Goal: Book appointment/travel/reservation

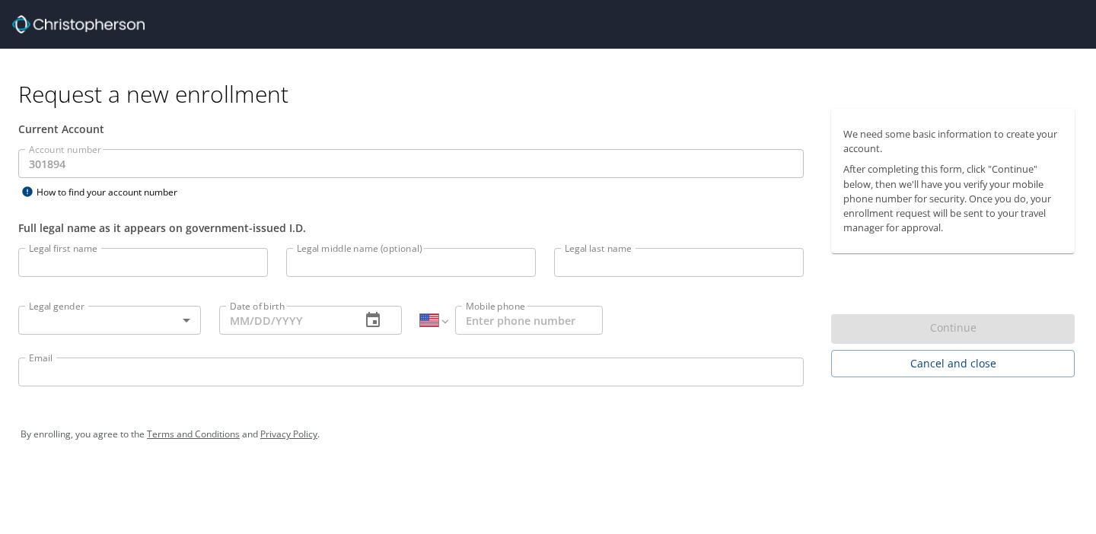
select select "US"
click at [57, 30] on img at bounding box center [78, 24] width 132 height 18
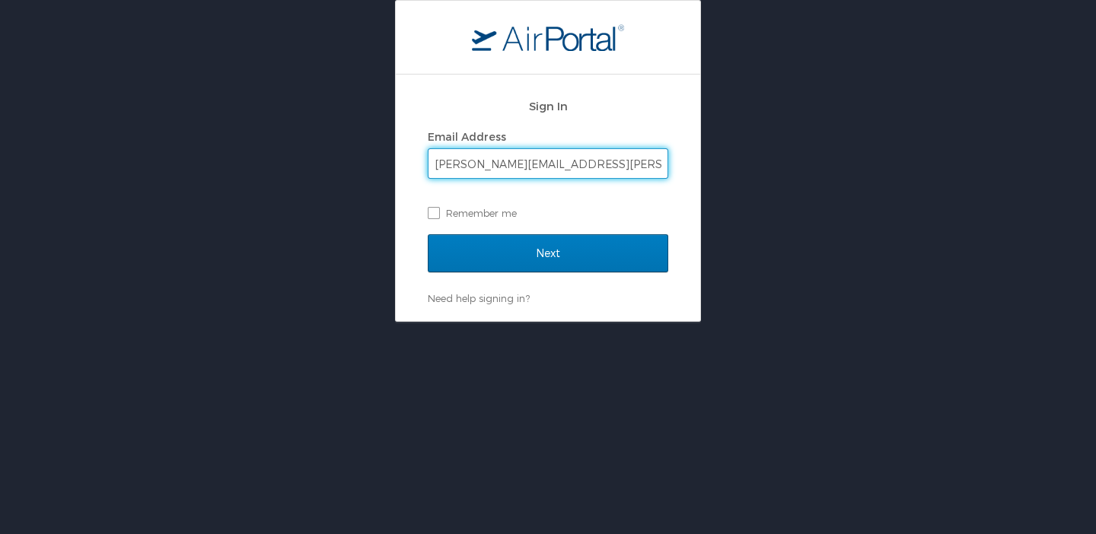
type input "mike.lund@usskiandsnowboard.org"
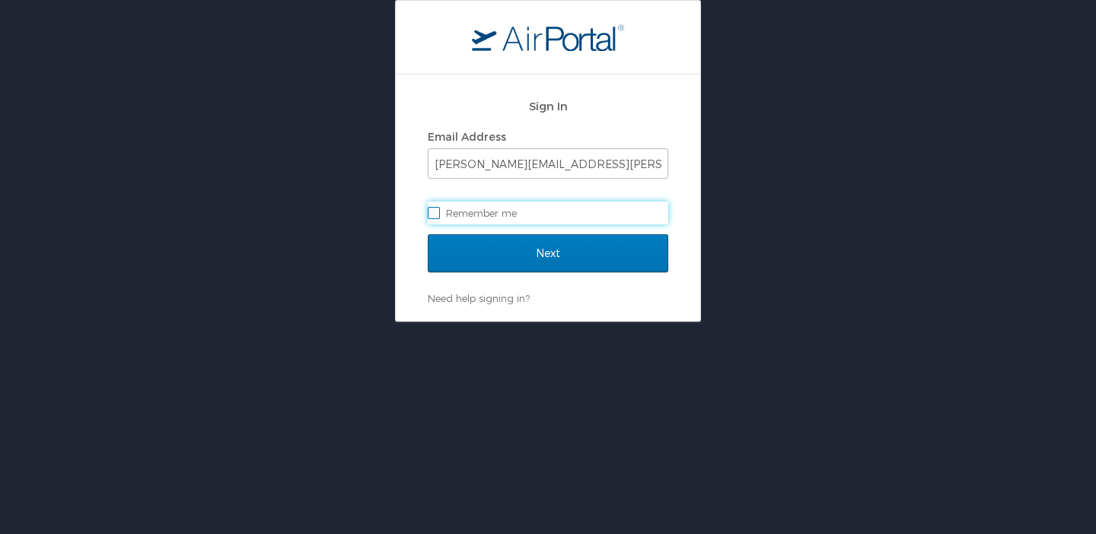
checkbox input "true"
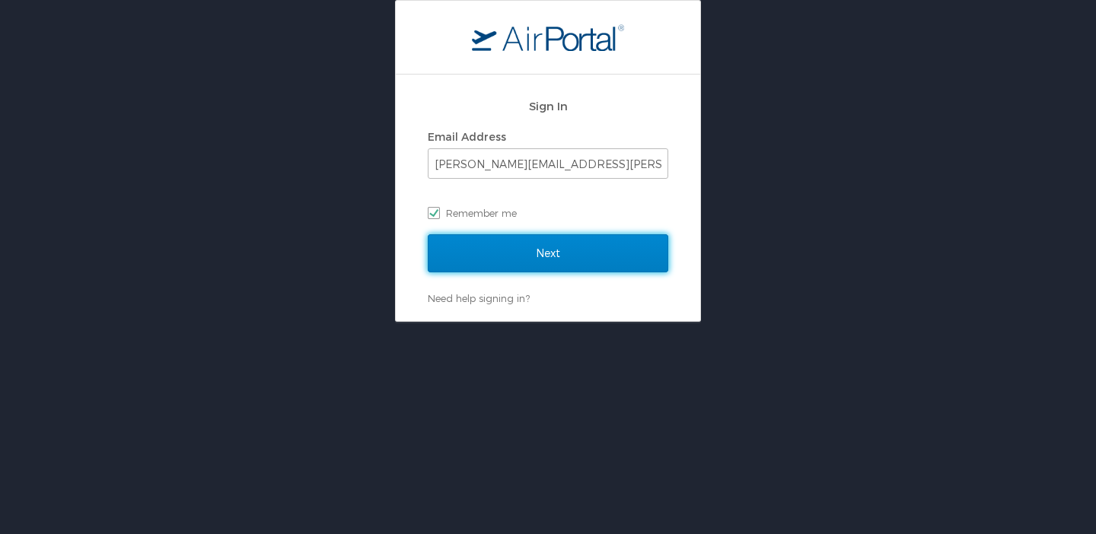
click at [428, 234] on input "Next" at bounding box center [548, 253] width 240 height 38
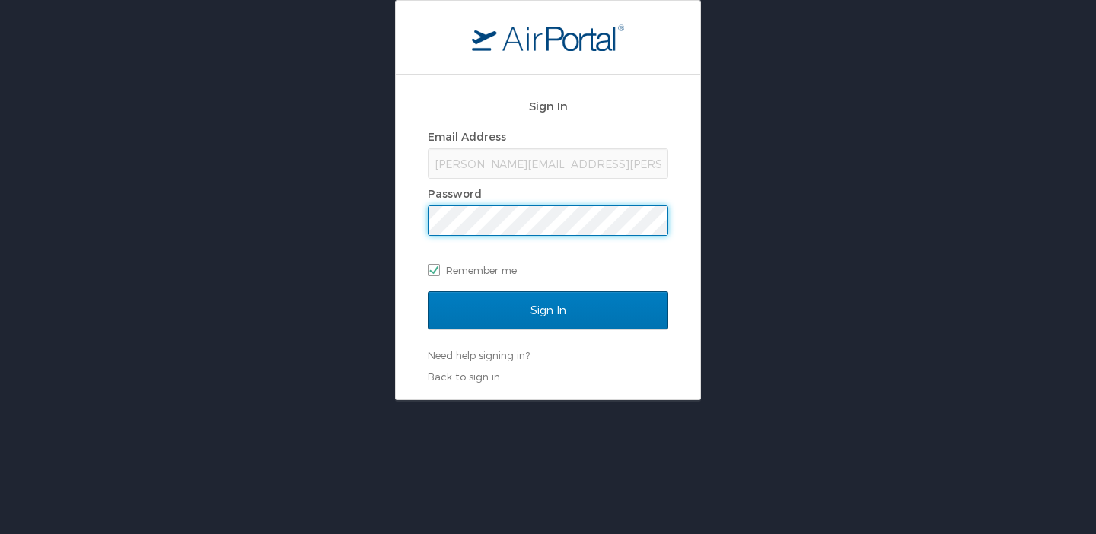
click at [428, 291] on input "Sign In" at bounding box center [548, 310] width 240 height 38
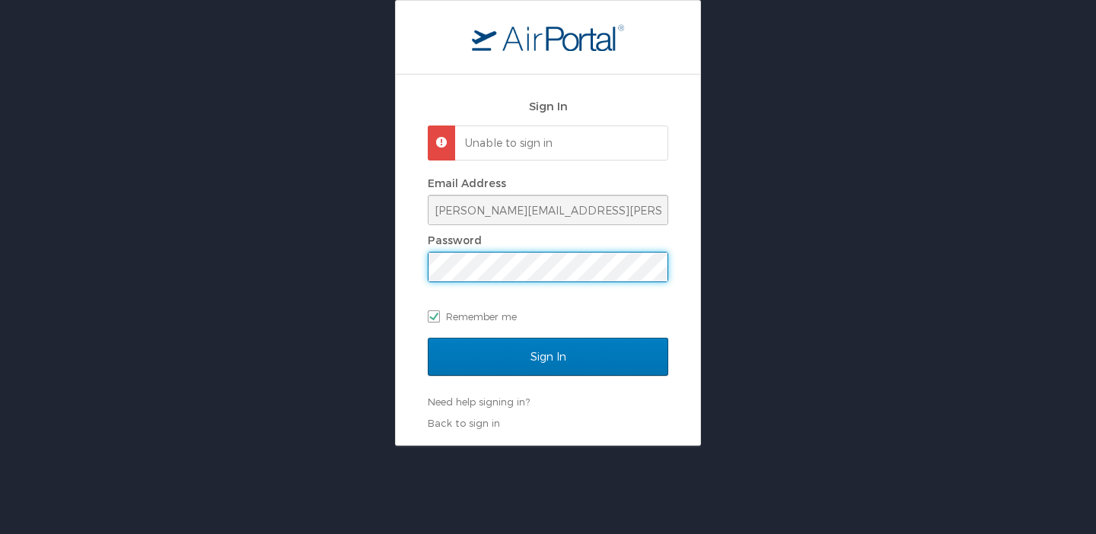
click at [404, 269] on div "Sign In Unable to sign in Email Address mike.lund@usskiandsnowboard.org Passwor…" at bounding box center [548, 260] width 304 height 371
click at [350, 267] on div "Sign In Unable to sign in Email Address mike.lund@usskiandsnowboard.org Passwor…" at bounding box center [548, 223] width 1096 height 446
click at [428, 338] on input "Sign In" at bounding box center [548, 357] width 240 height 38
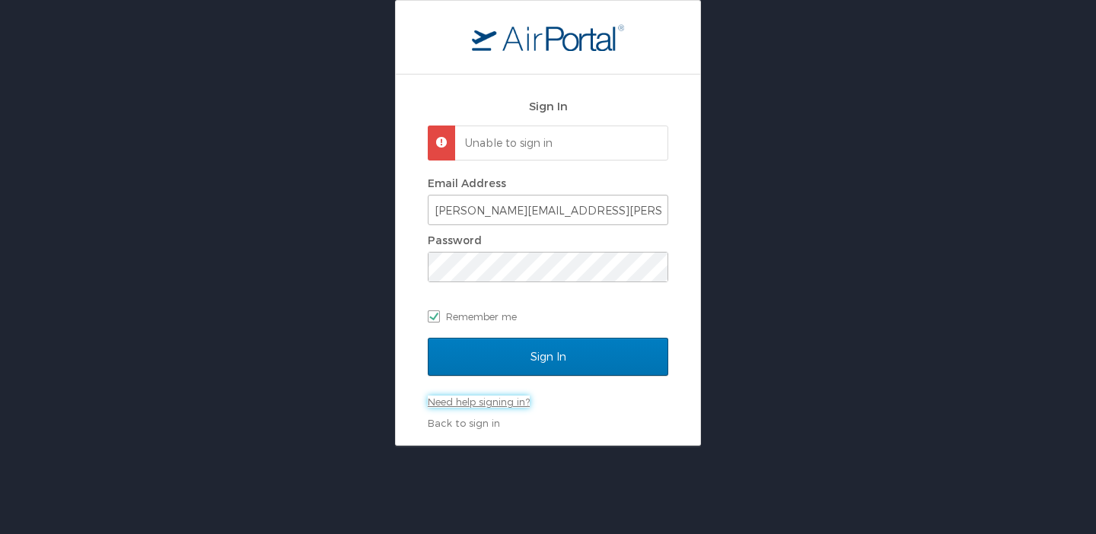
click at [481, 403] on link "Need help signing in?" at bounding box center [479, 402] width 102 height 12
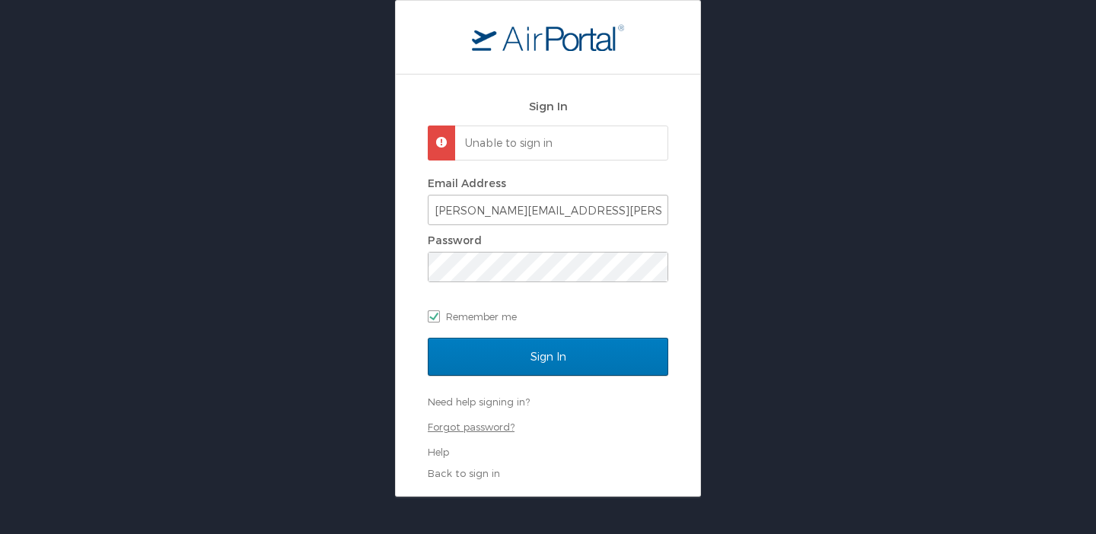
click at [472, 429] on link "Forgot password?" at bounding box center [471, 427] width 87 height 12
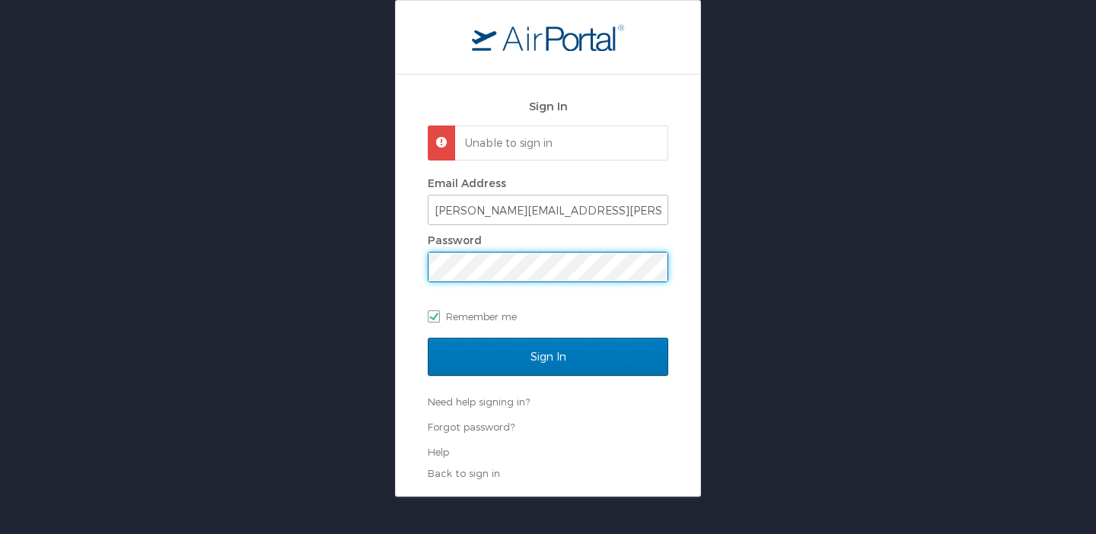
click at [378, 276] on div "Sign In Unable to sign in Email Address mike.lund@usskiandsnowboard.org Passwor…" at bounding box center [548, 248] width 1096 height 497
click at [418, 272] on div "Sign In Unable to sign in Email Address mike.lund@usskiandsnowboard.org Passwor…" at bounding box center [548, 286] width 304 height 422
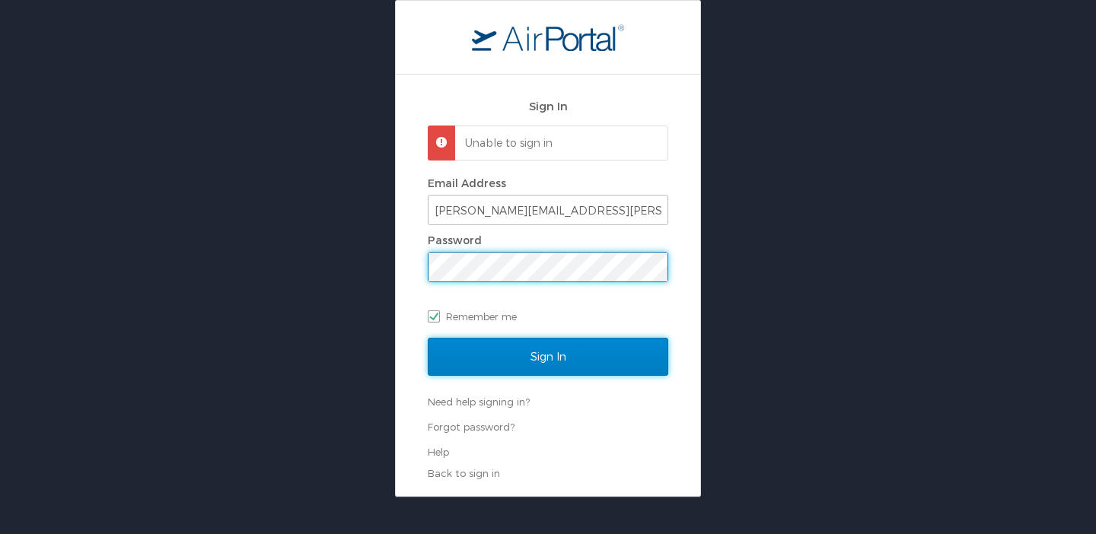
click at [544, 355] on input "Sign In" at bounding box center [548, 357] width 240 height 38
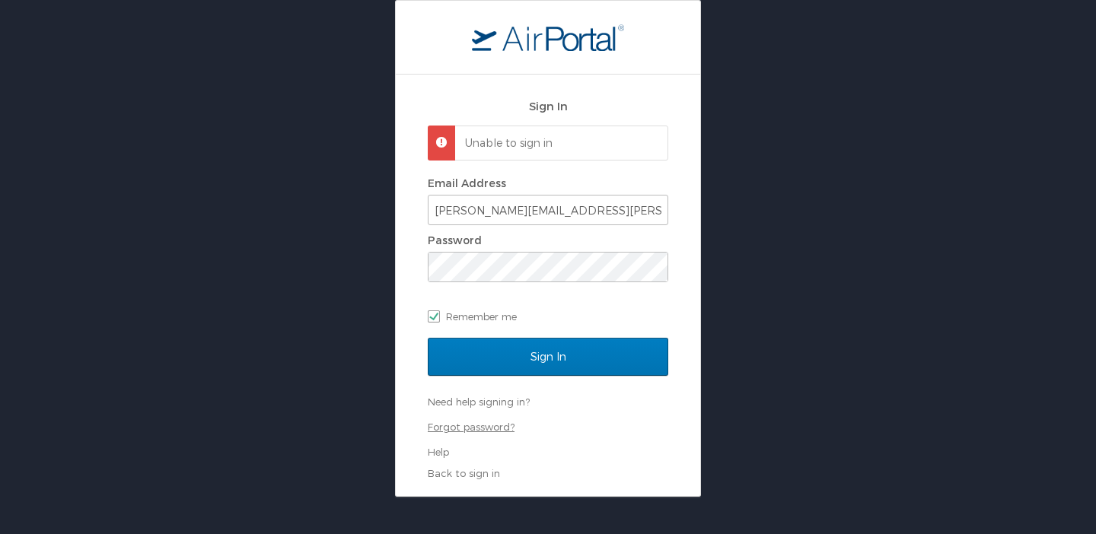
click at [467, 430] on link "Forgot password?" at bounding box center [471, 427] width 87 height 12
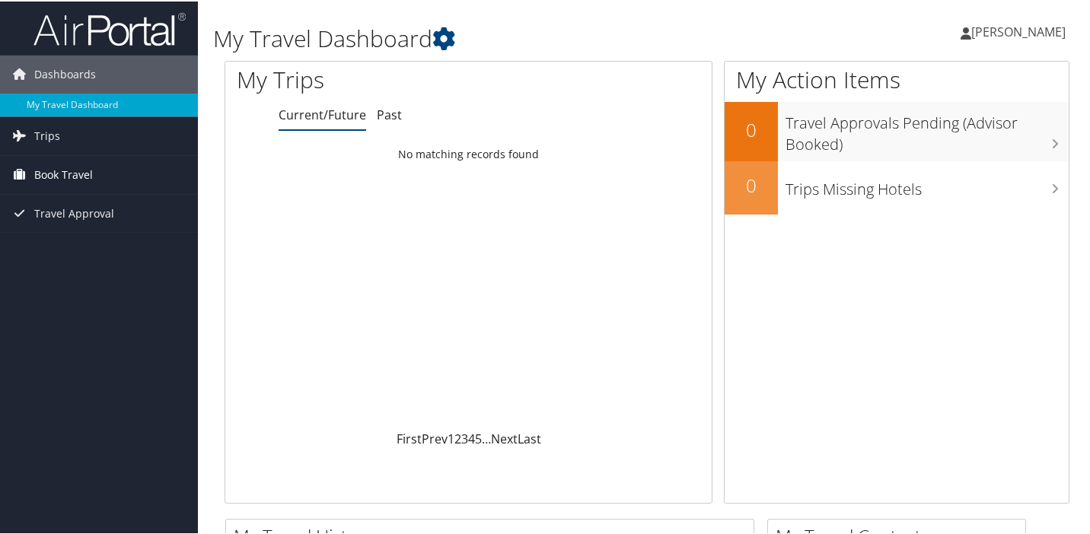
click at [82, 174] on span "Book Travel" at bounding box center [63, 173] width 59 height 38
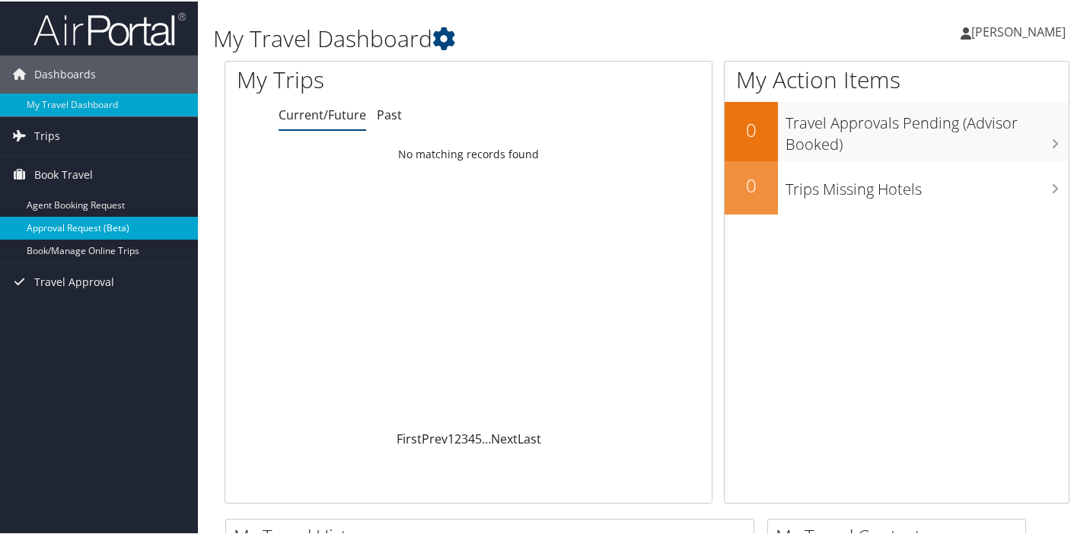
click at [99, 232] on link "Approval Request (Beta)" at bounding box center [99, 226] width 198 height 23
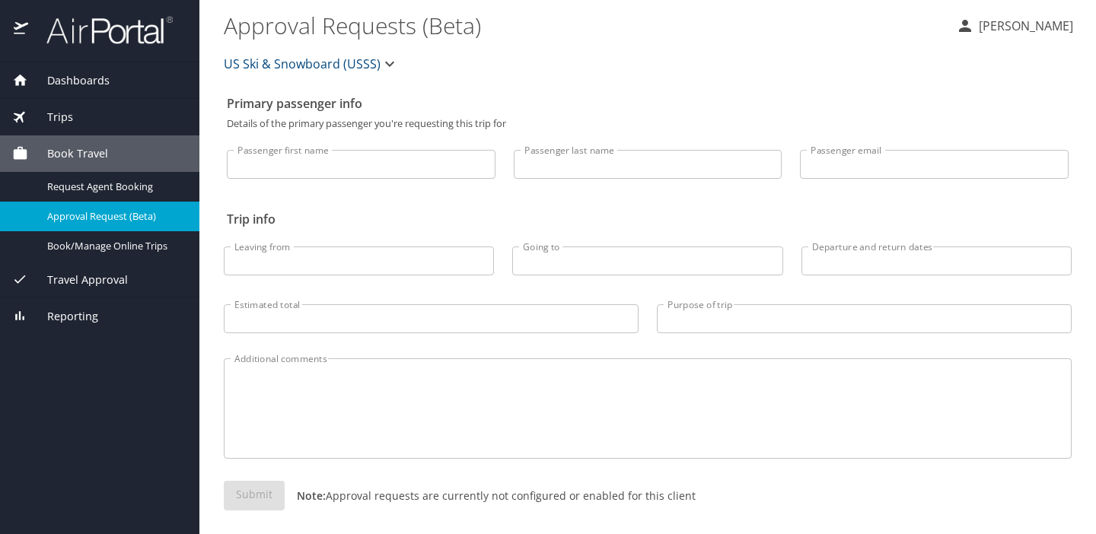
click at [316, 160] on input "Passenger first name" at bounding box center [361, 164] width 269 height 29
type input "[PERSON_NAME]"
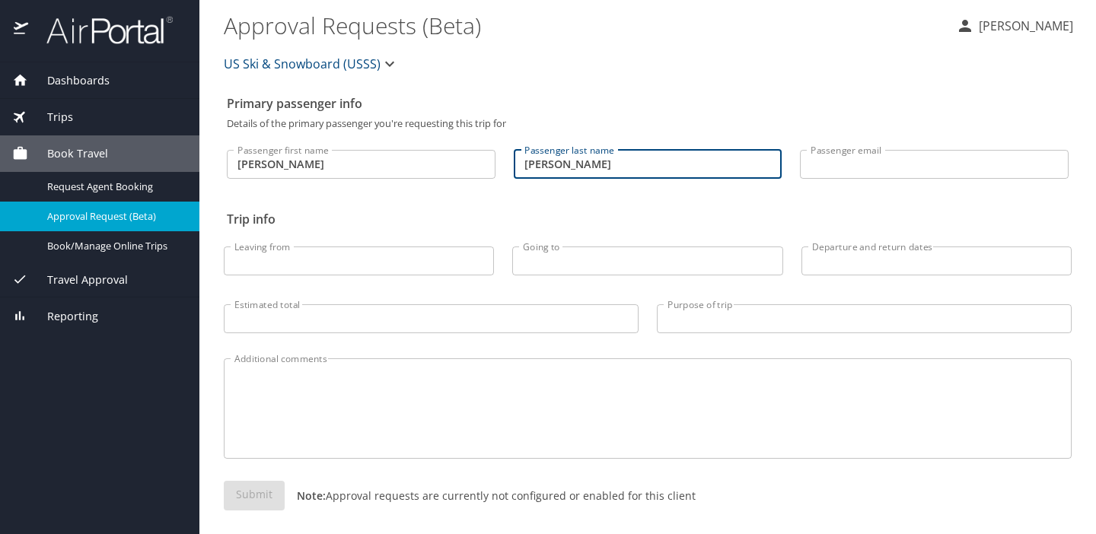
type input "Lund"
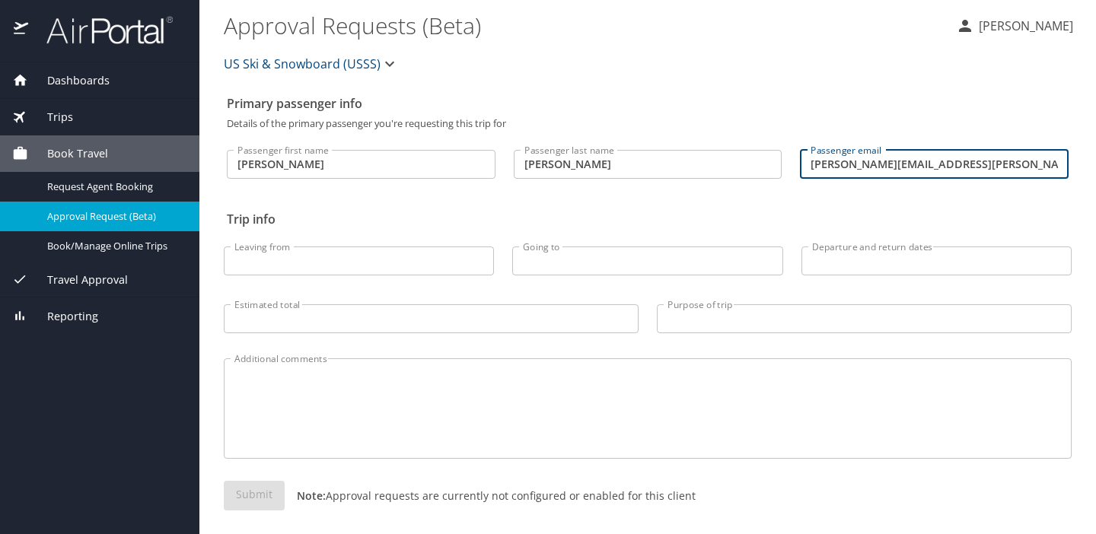
type input "mike.lund@usskiandsnowboard.org"
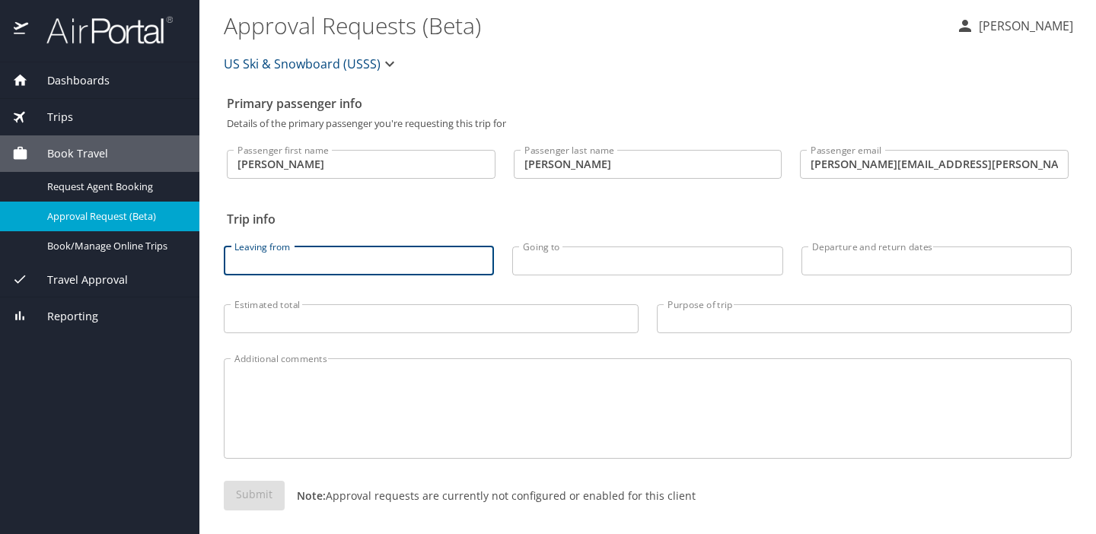
click at [294, 263] on input "Leaving from" at bounding box center [359, 261] width 270 height 29
type input "boston"
click at [551, 261] on input "Going to" at bounding box center [647, 261] width 270 height 29
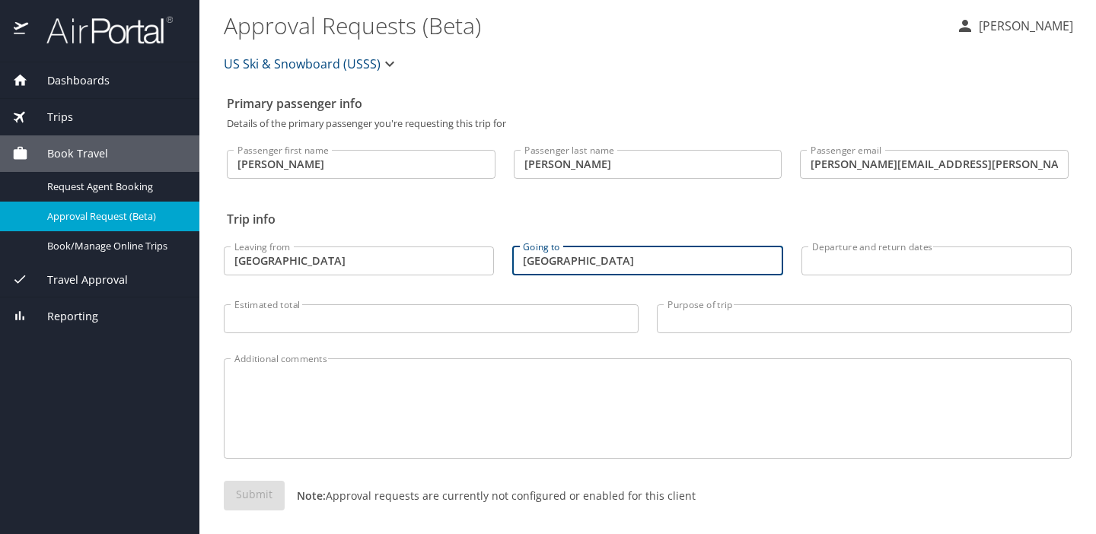
type input "Munich"
click at [242, 263] on input "boston" at bounding box center [359, 261] width 270 height 29
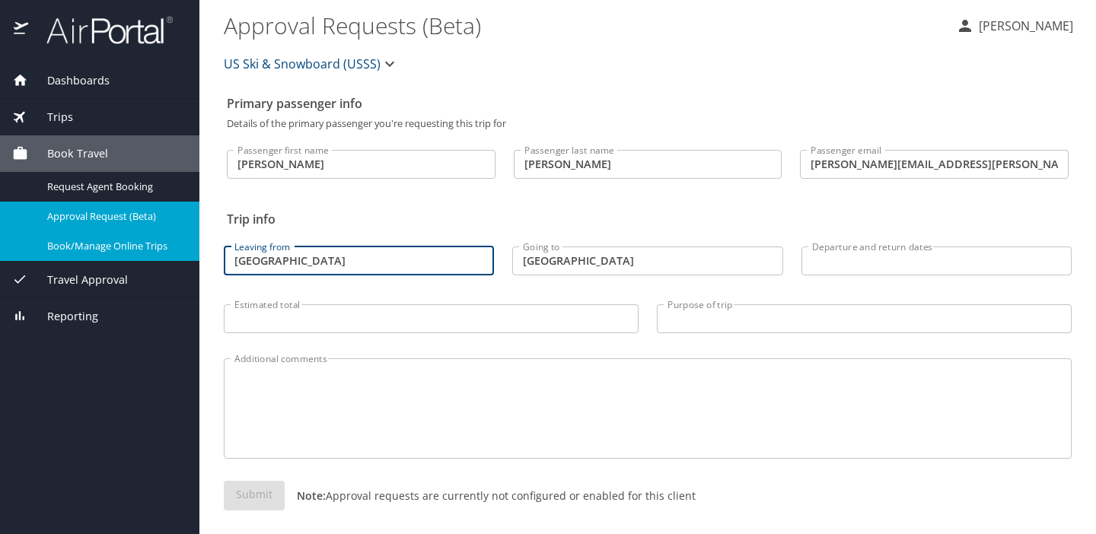
type input "Boston"
click at [94, 244] on span "Book/Manage Online Trips" at bounding box center [114, 246] width 134 height 14
